Goal: Task Accomplishment & Management: Manage account settings

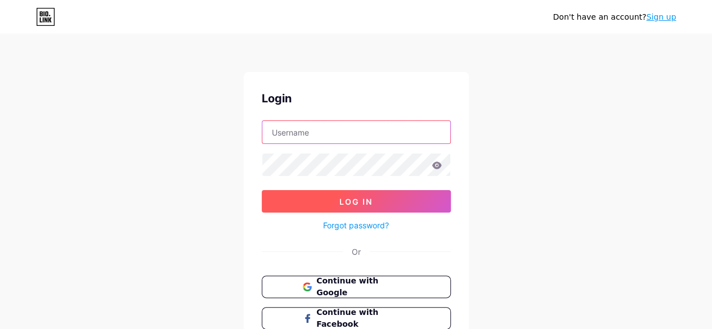
type input "[EMAIL_ADDRESS][DOMAIN_NAME]"
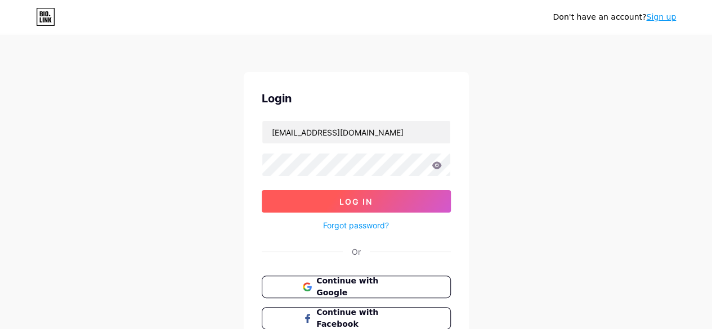
click at [373, 201] on button "Log In" at bounding box center [356, 201] width 189 height 23
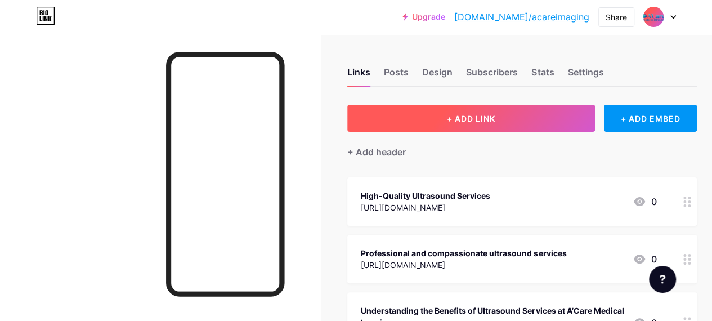
click at [467, 118] on span "+ ADD LINK" at bounding box center [471, 119] width 48 height 10
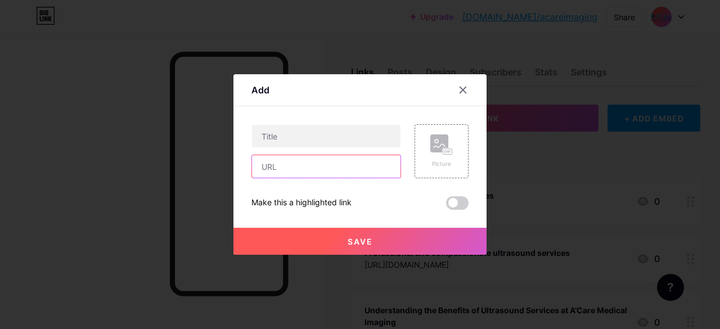
click at [316, 169] on input "text" at bounding box center [326, 166] width 149 height 23
paste input "https://justpaste.it/3p52c"
type input "https://justpaste.it/3p52c"
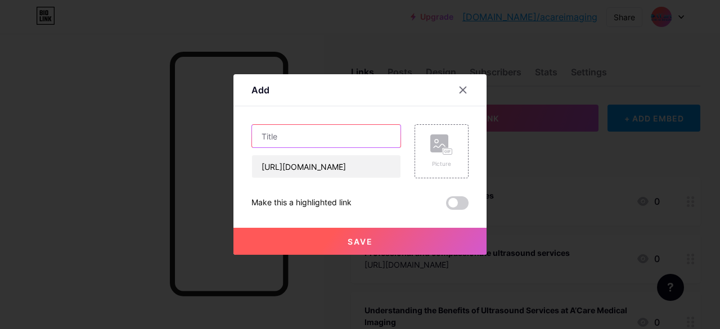
click at [311, 143] on input "text" at bounding box center [326, 136] width 149 height 23
paste input "Renal Ultrasound – Understanding and Protecting Kidney Health"
type input "Renal Ultrasound – Understanding and Protecting Kidney Health"
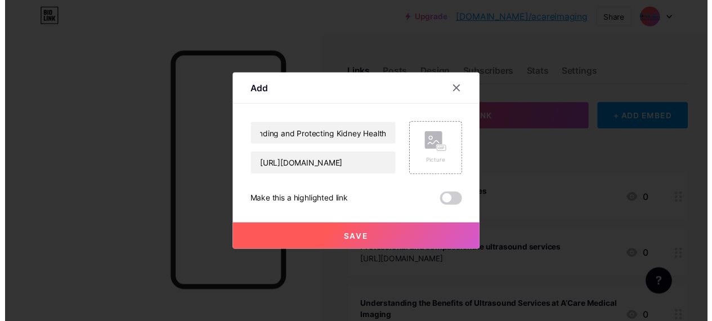
scroll to position [0, 0]
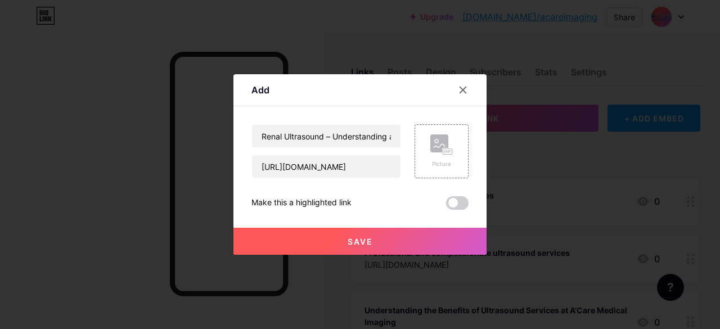
click at [398, 244] on button "Save" at bounding box center [360, 241] width 253 height 27
